Goal: Transaction & Acquisition: Purchase product/service

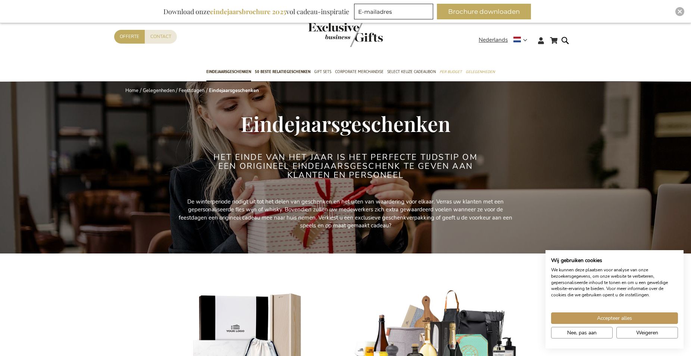
scroll to position [114, 0]
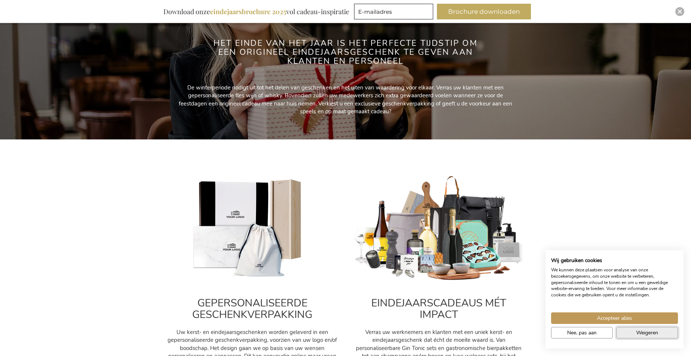
click at [643, 335] on span "Weigeren" at bounding box center [647, 333] width 22 height 8
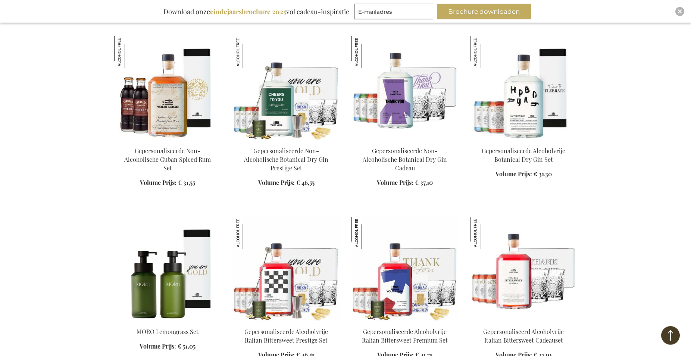
scroll to position [723, 0]
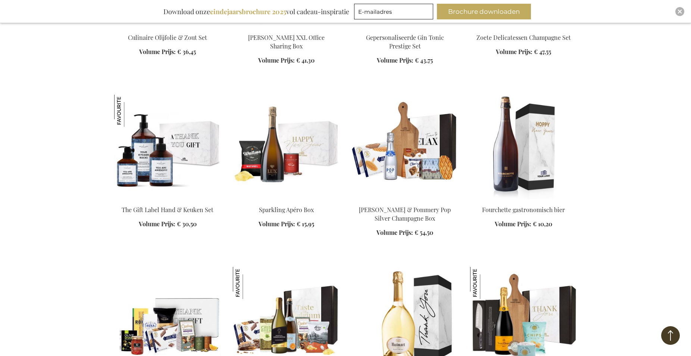
scroll to position [1522, 0]
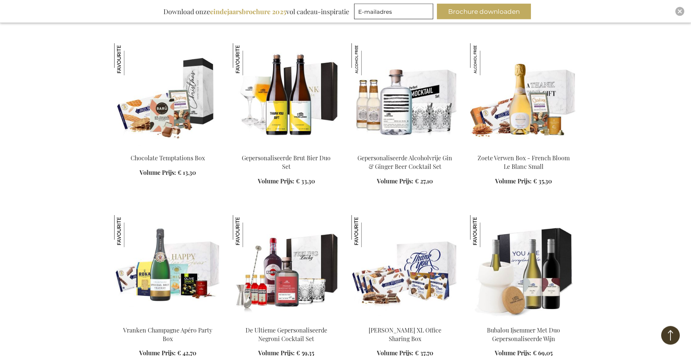
scroll to position [1902, 0]
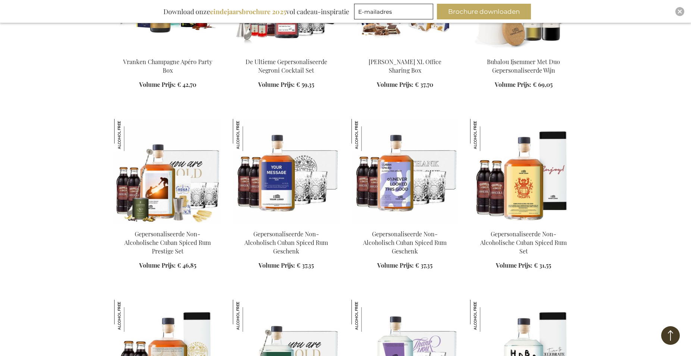
scroll to position [2283, 0]
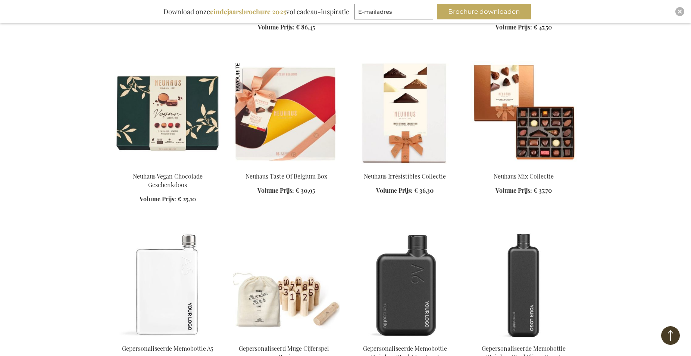
scroll to position [6353, 0]
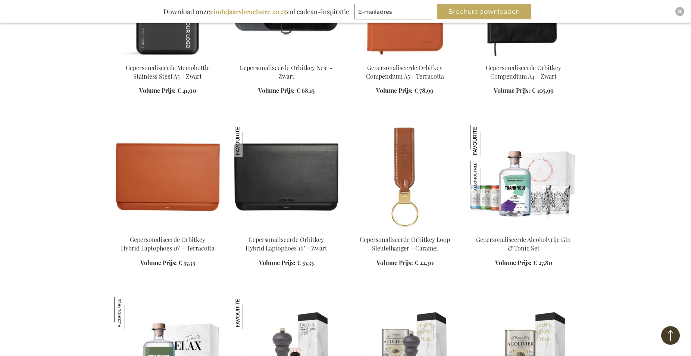
scroll to position [6696, 0]
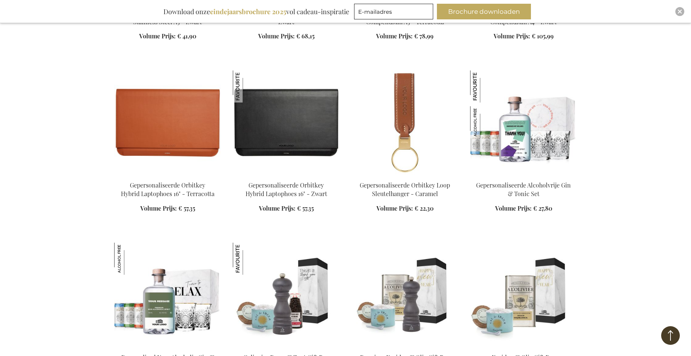
drag, startPoint x: 590, startPoint y: 117, endPoint x: 596, endPoint y: 129, distance: 12.5
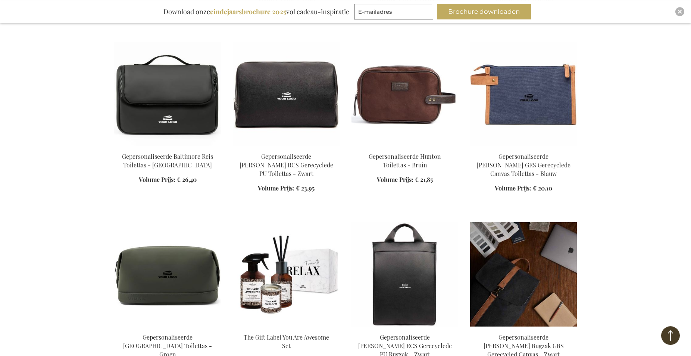
scroll to position [7114, 0]
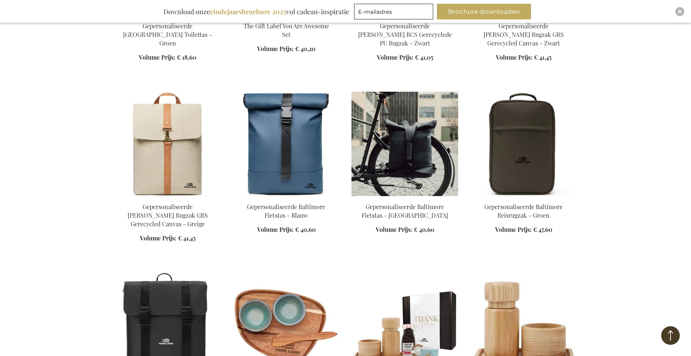
scroll to position [7533, 0]
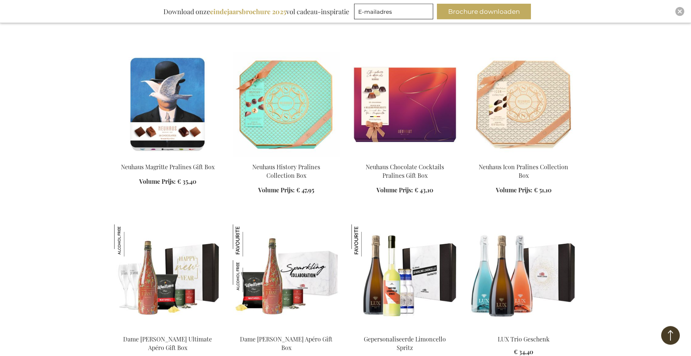
scroll to position [8027, 0]
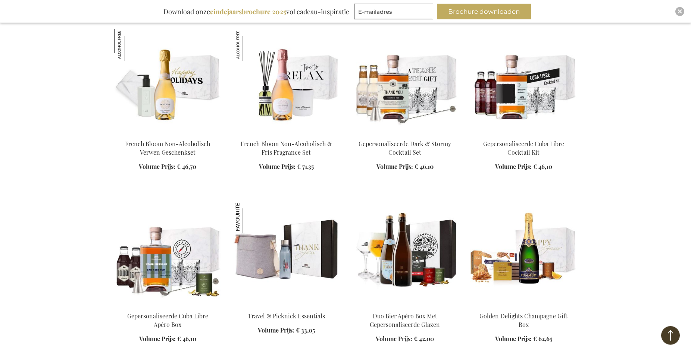
scroll to position [8636, 0]
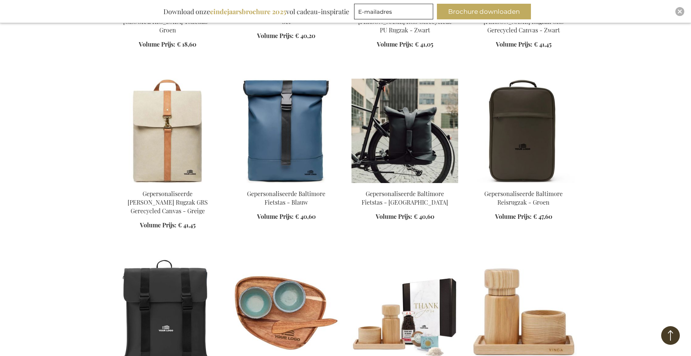
scroll to position [7380, 0]
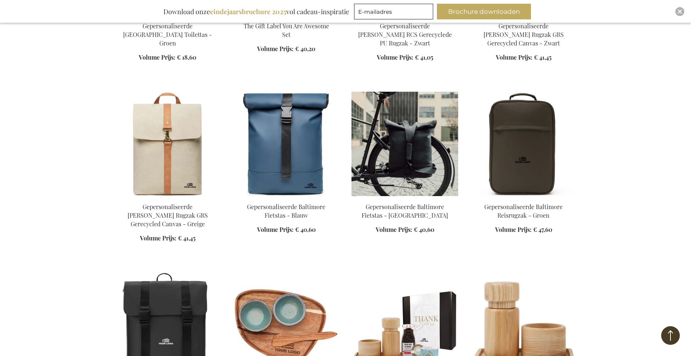
click at [389, 144] on img at bounding box center [404, 144] width 107 height 104
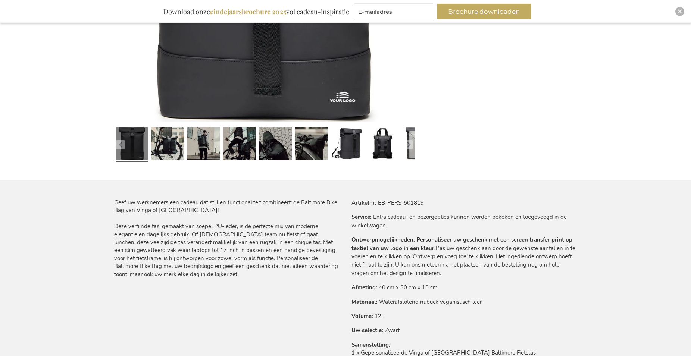
scroll to position [289, 0]
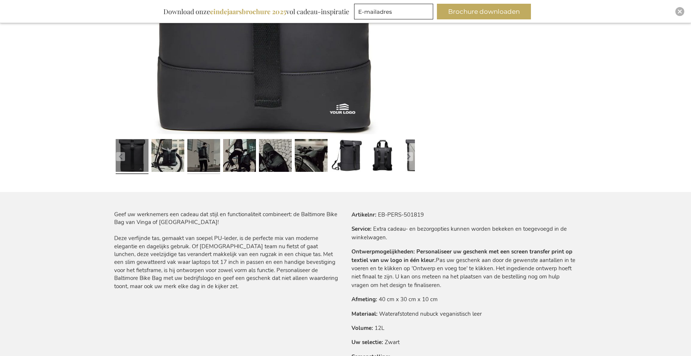
click at [204, 159] on link at bounding box center [203, 156] width 33 height 41
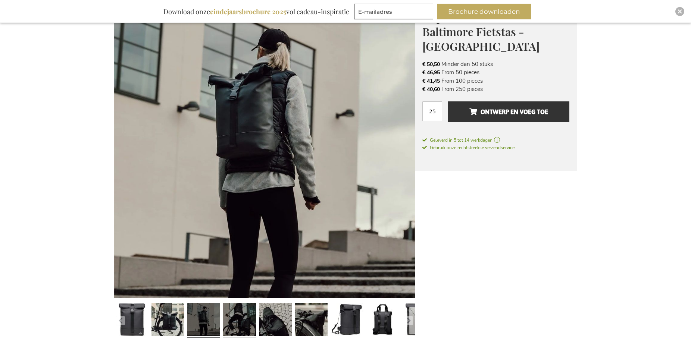
scroll to position [137, 0]
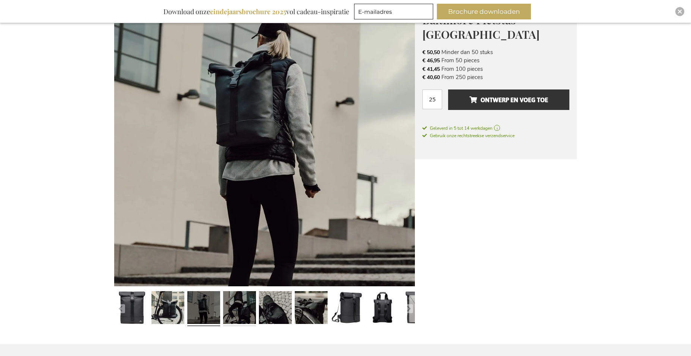
click at [240, 301] on link at bounding box center [239, 308] width 33 height 41
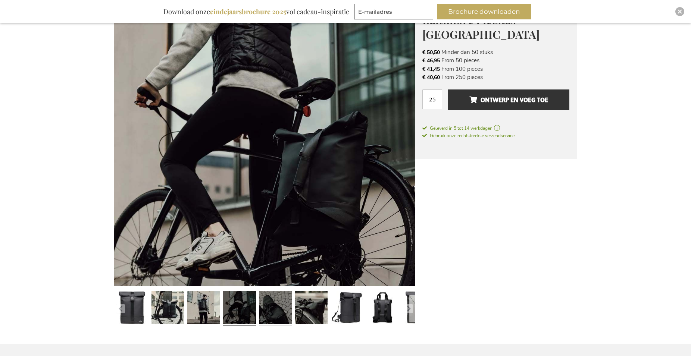
click at [271, 308] on link at bounding box center [275, 308] width 33 height 41
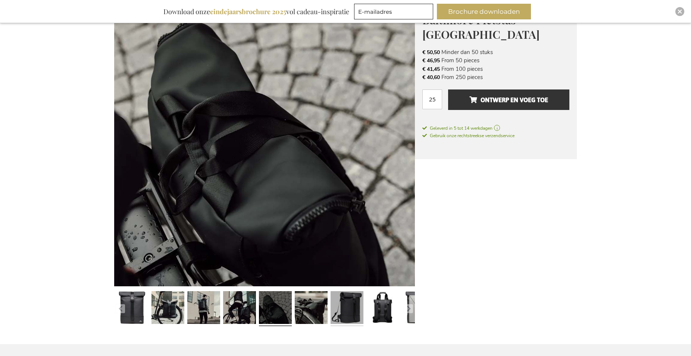
click at [352, 304] on link at bounding box center [346, 308] width 33 height 41
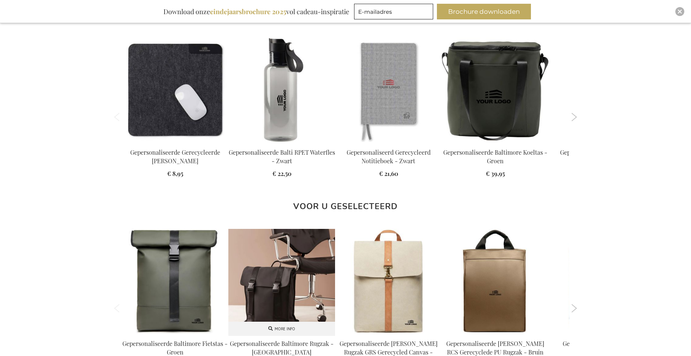
scroll to position [746, 0]
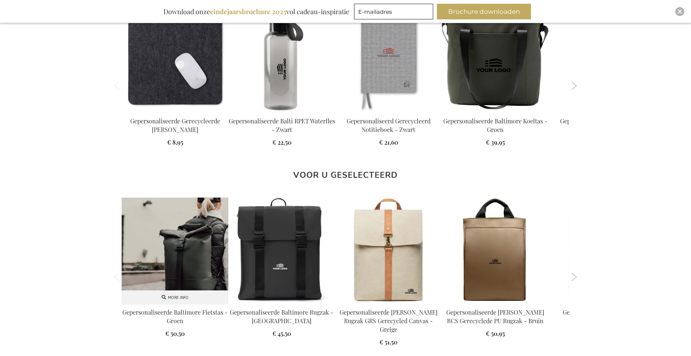
click at [198, 259] on img at bounding box center [175, 251] width 107 height 107
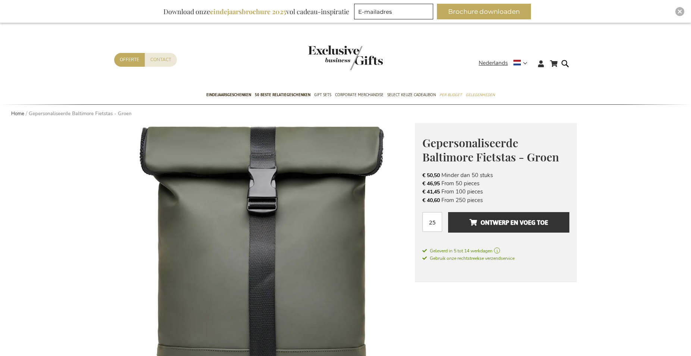
scroll to position [190, 0]
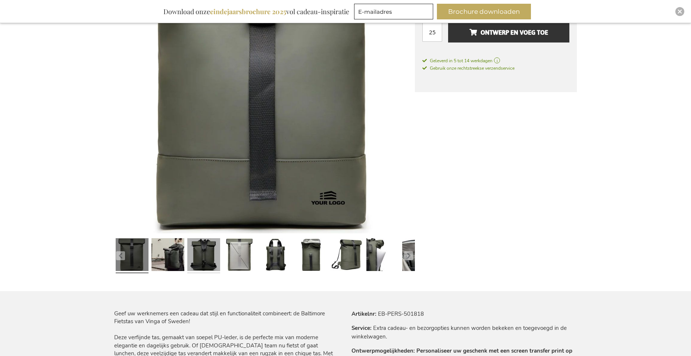
click at [207, 252] on link at bounding box center [203, 255] width 33 height 41
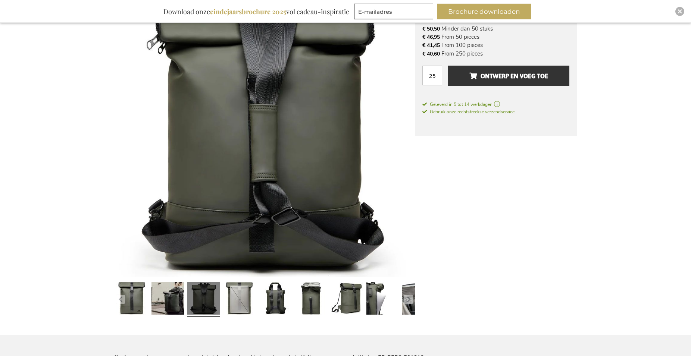
scroll to position [152, 0]
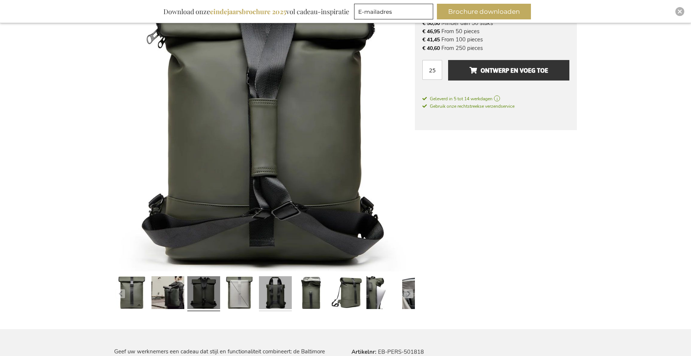
click at [277, 301] on link at bounding box center [275, 293] width 33 height 41
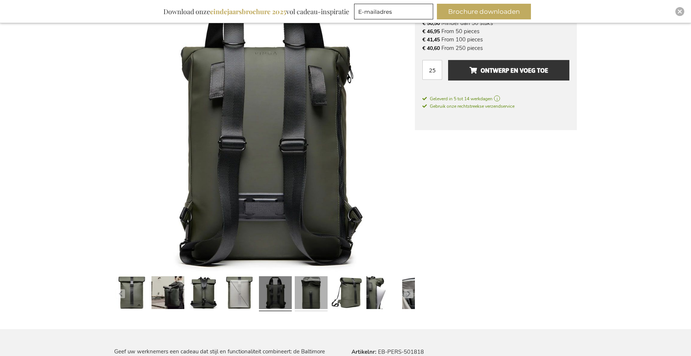
click at [317, 300] on link at bounding box center [311, 293] width 33 height 41
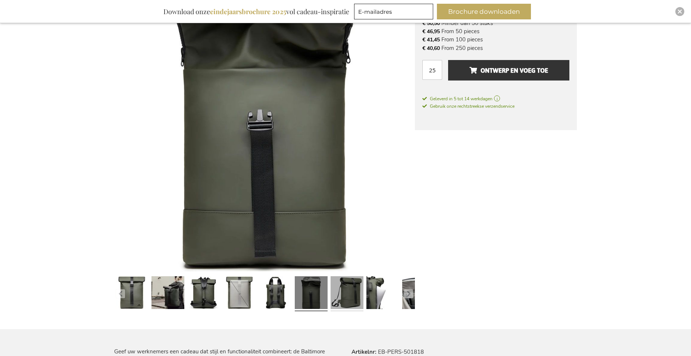
click at [343, 295] on link at bounding box center [346, 293] width 33 height 41
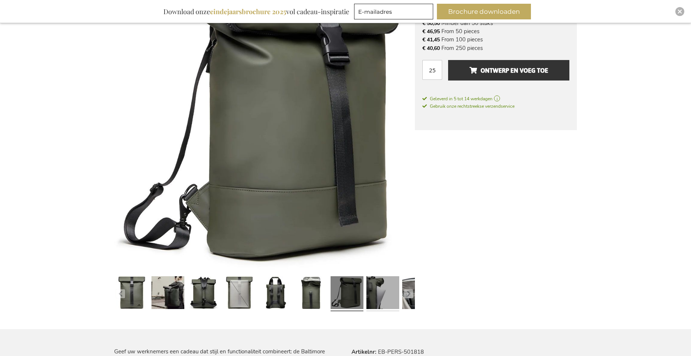
drag, startPoint x: 382, startPoint y: 298, endPoint x: 381, endPoint y: 304, distance: 5.6
click at [381, 302] on link at bounding box center [382, 293] width 33 height 41
click at [411, 292] on button "button" at bounding box center [408, 293] width 9 height 9
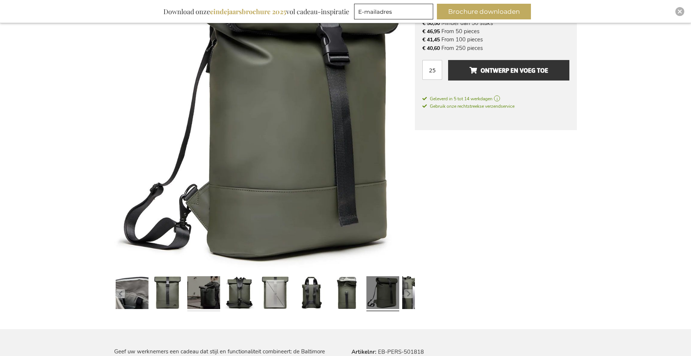
click at [211, 293] on link at bounding box center [203, 293] width 33 height 41
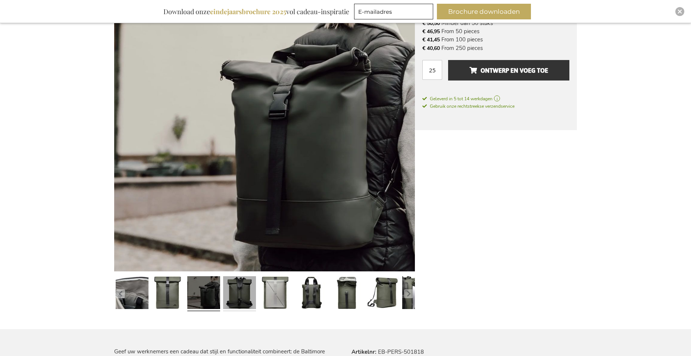
click at [242, 301] on link at bounding box center [239, 293] width 33 height 41
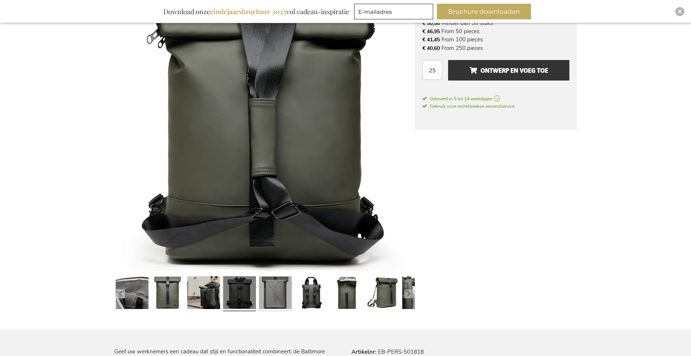
click at [270, 288] on link at bounding box center [275, 293] width 33 height 41
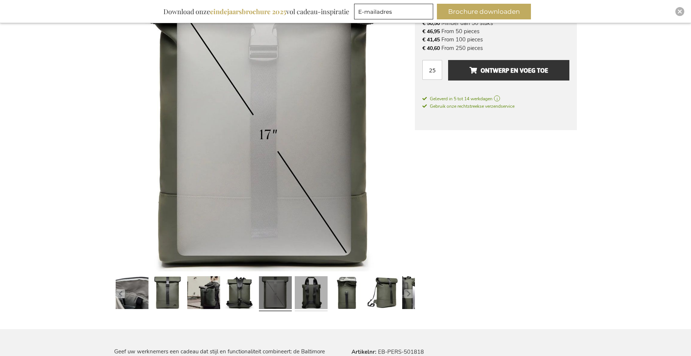
drag, startPoint x: 317, startPoint y: 286, endPoint x: 313, endPoint y: 291, distance: 7.2
click at [314, 289] on link at bounding box center [311, 293] width 33 height 41
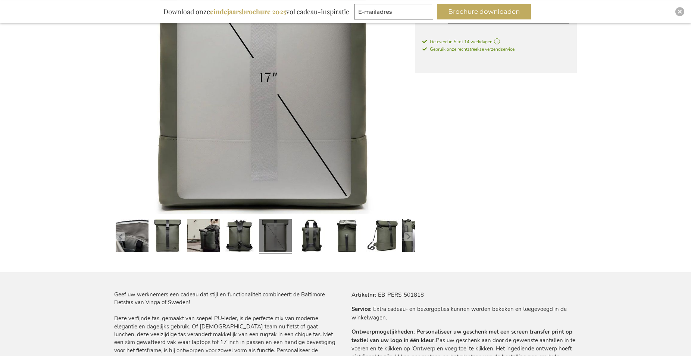
scroll to position [228, 0]
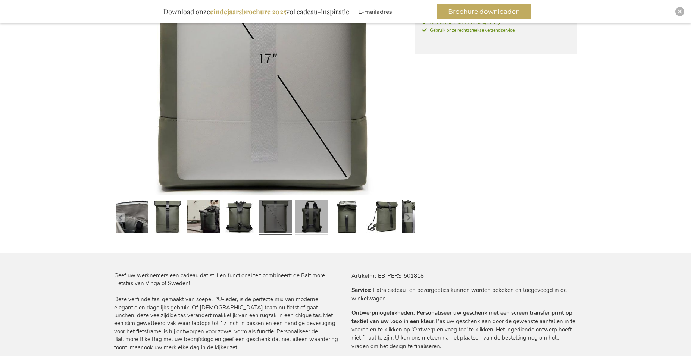
click at [311, 219] on link at bounding box center [311, 217] width 33 height 41
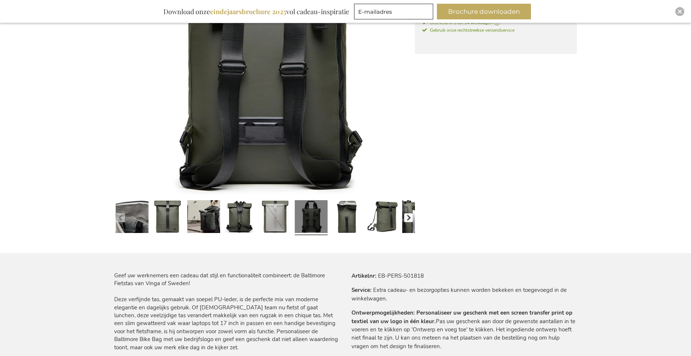
click at [408, 220] on button "button" at bounding box center [408, 217] width 9 height 9
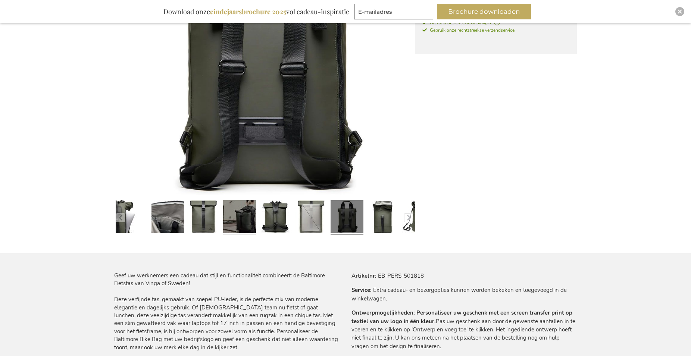
click at [238, 218] on link at bounding box center [239, 217] width 33 height 41
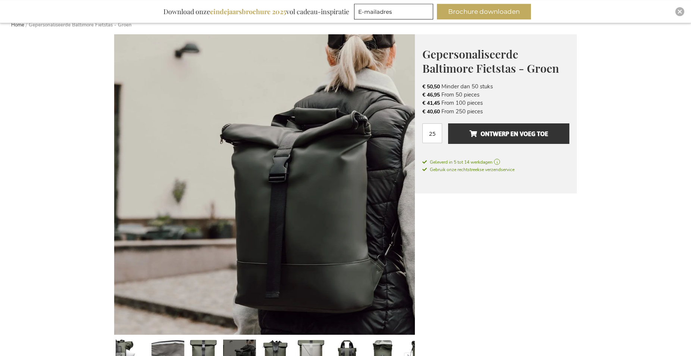
scroll to position [76, 0]
